Goal: Task Accomplishment & Management: Use online tool/utility

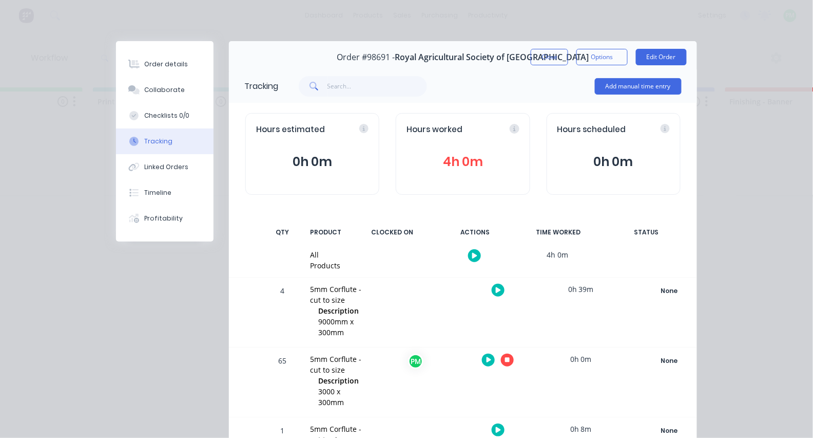
scroll to position [118, 0]
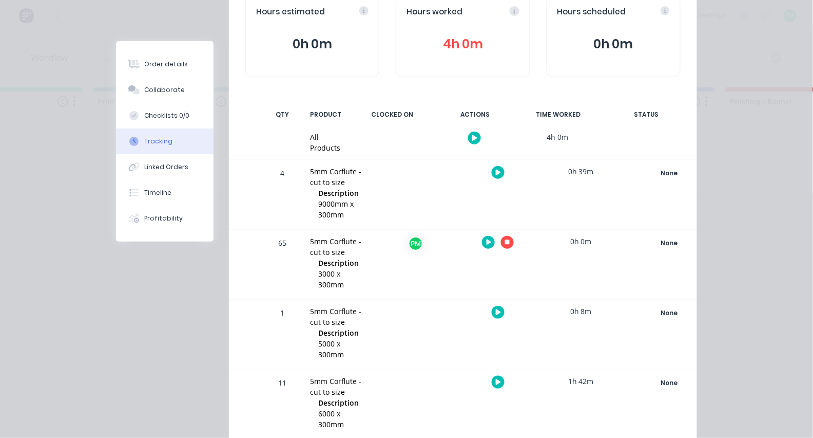
click at [506, 240] on icon "button" at bounding box center [507, 242] width 5 height 5
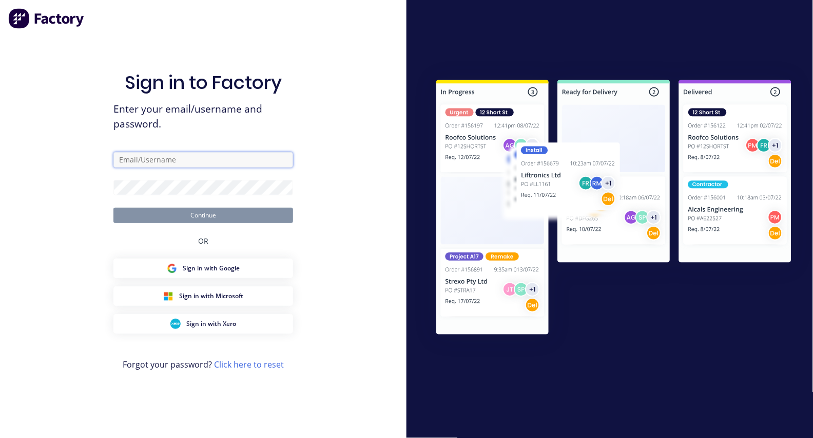
type input "[EMAIL_ADDRESS][DOMAIN_NAME]"
click at [203, 215] on button "Continue" at bounding box center [203, 214] width 180 height 15
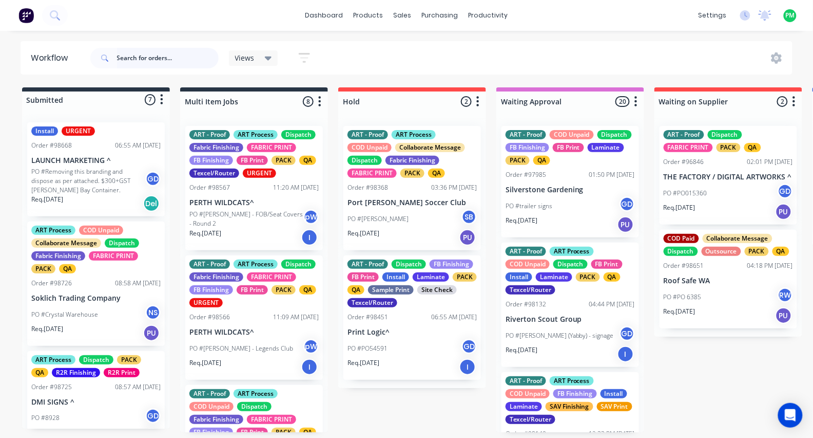
click at [168, 64] on input "text" at bounding box center [168, 58] width 102 height 21
type input "98717"
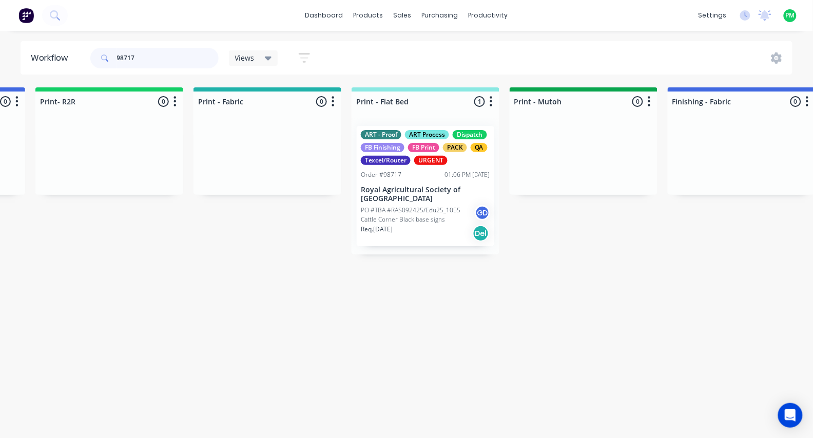
scroll to position [0, 1310]
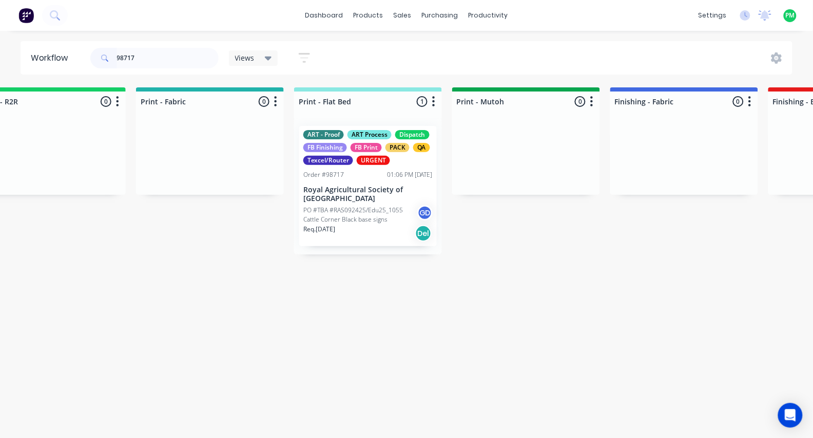
click at [334, 191] on p "Royal Agricultural Society of [GEOGRAPHIC_DATA]" at bounding box center [368, 193] width 129 height 17
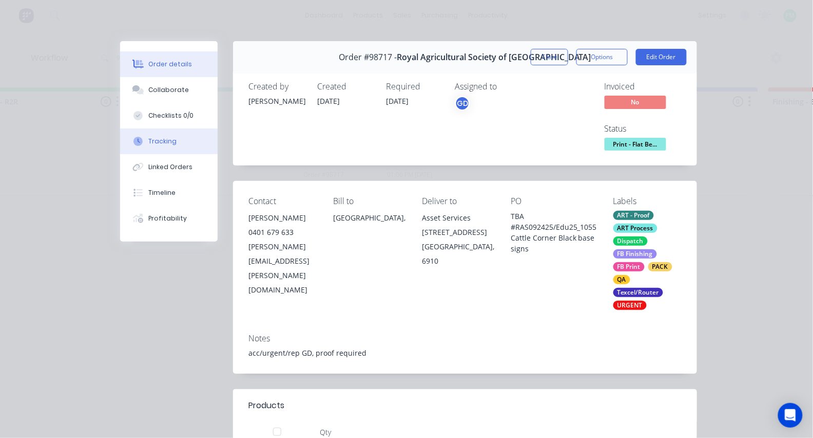
click at [153, 138] on button "Tracking" at bounding box center [169, 141] width 98 height 26
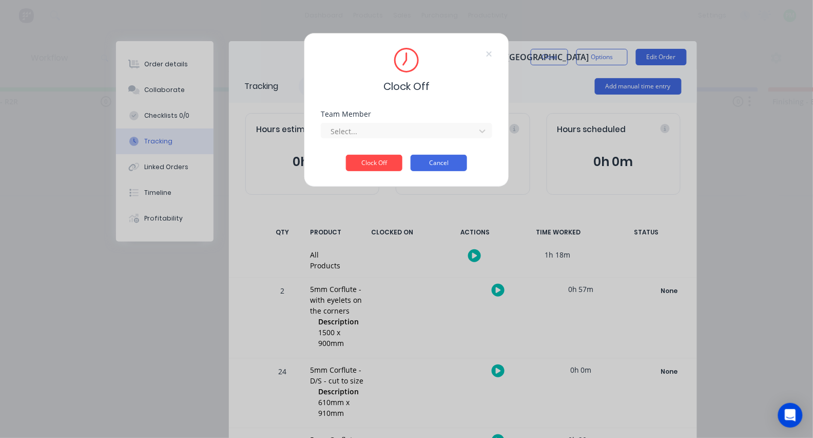
click at [446, 168] on button "Cancel" at bounding box center [439, 163] width 56 height 16
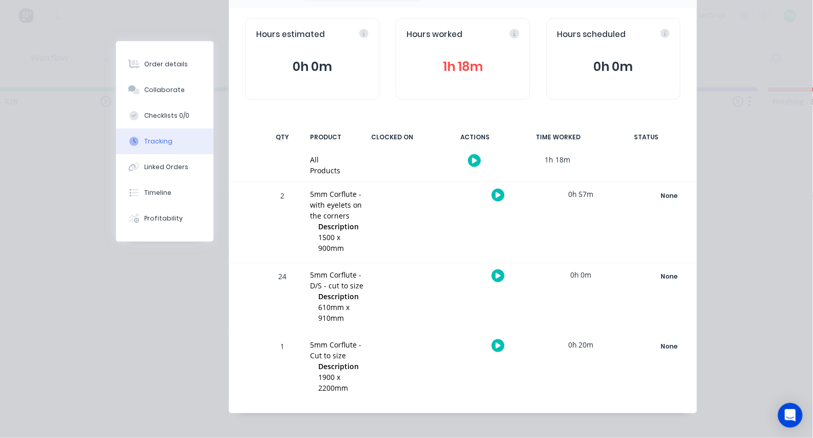
scroll to position [94, 0]
click at [505, 274] on div at bounding box center [498, 276] width 77 height 25
click at [498, 274] on icon "button" at bounding box center [498, 277] width 5 height 6
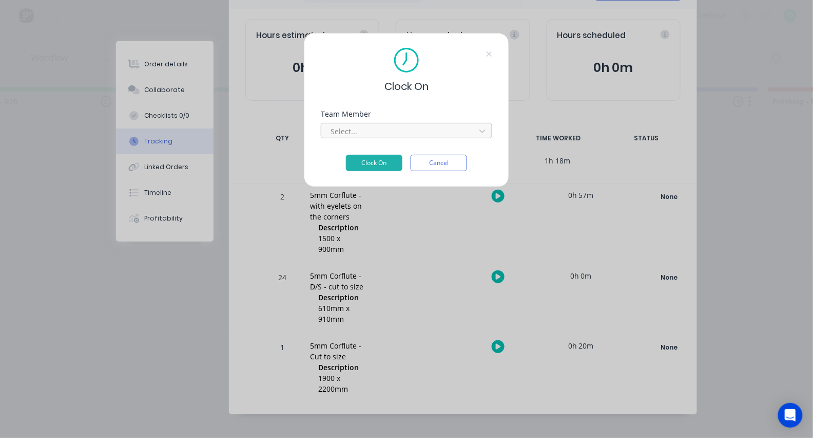
click at [396, 135] on div at bounding box center [400, 131] width 141 height 13
type input "pro"
click at [374, 166] on button "Clock On" at bounding box center [374, 163] width 56 height 16
